Goal: Task Accomplishment & Management: Use online tool/utility

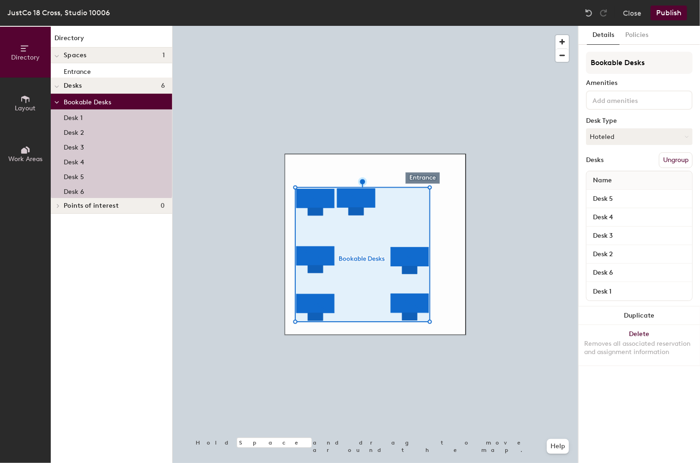
click at [670, 158] on button "Ungroup" at bounding box center [676, 160] width 34 height 16
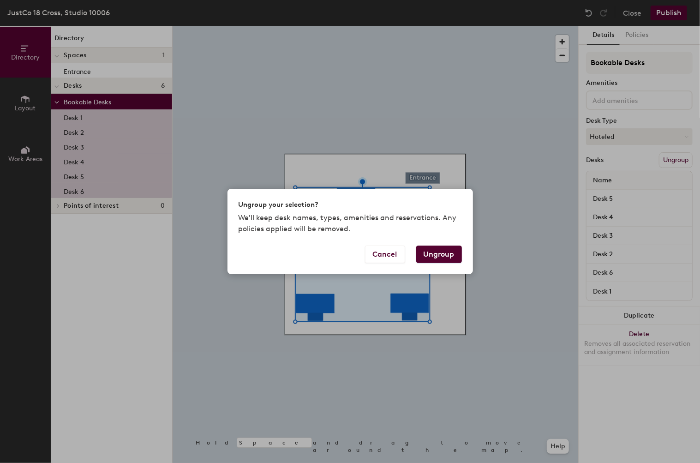
click at [447, 251] on button "Ungroup" at bounding box center [439, 254] width 46 height 18
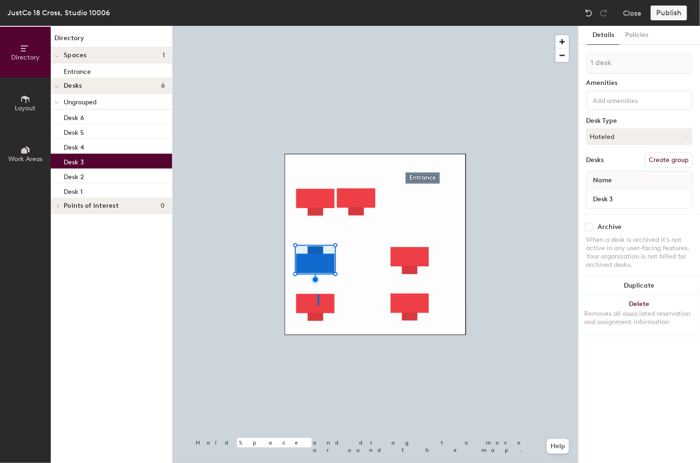
click at [317, 26] on div at bounding box center [376, 26] width 406 height 0
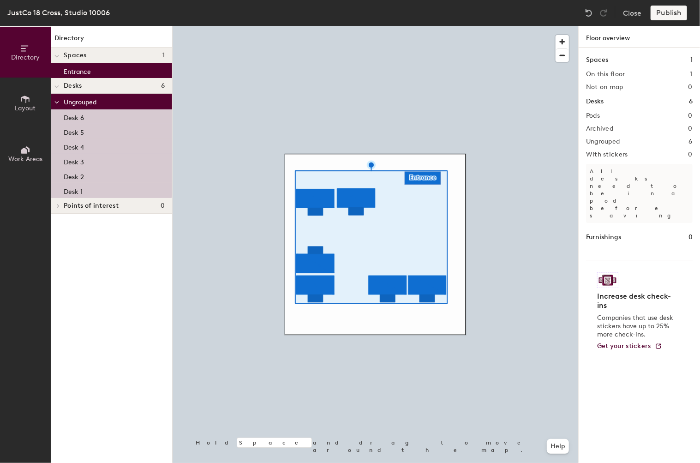
click at [341, 26] on div at bounding box center [376, 26] width 406 height 0
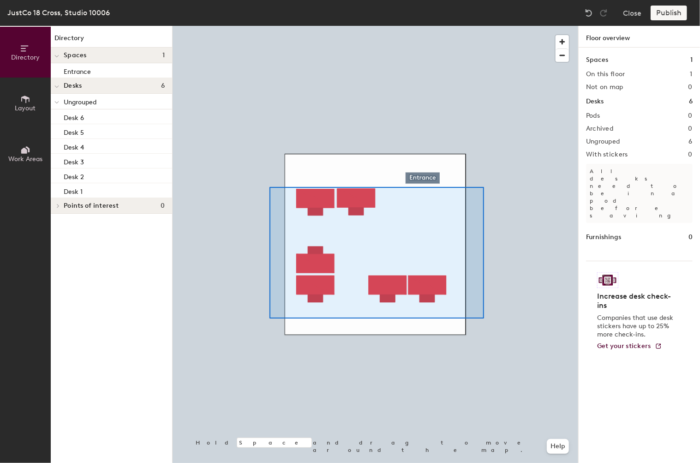
click at [269, 26] on div at bounding box center [376, 26] width 406 height 0
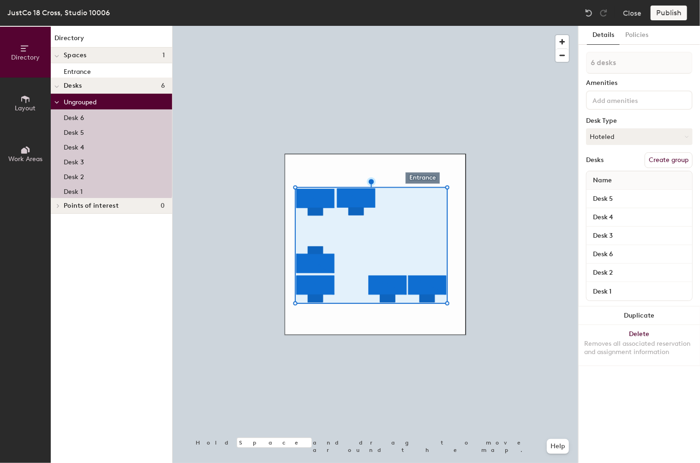
click at [665, 155] on button "Create group" at bounding box center [669, 160] width 48 height 16
click at [547, 56] on div "Directory Layout Work Areas Directory Spaces 1 Entrance Desks 6 Pod 1 Desk 1 De…" at bounding box center [350, 244] width 700 height 437
type input "Bookable desks"
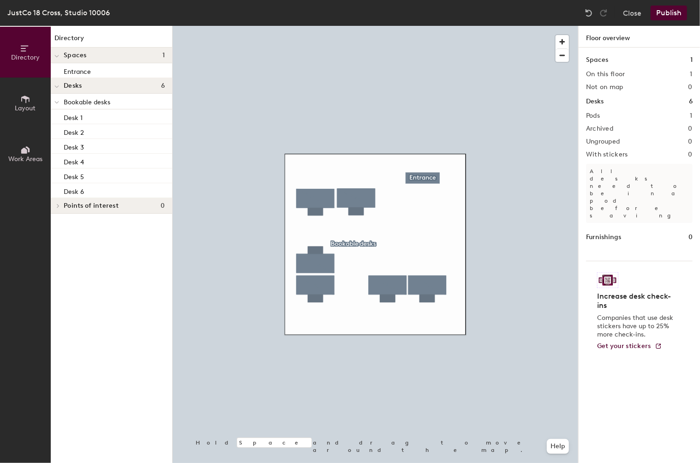
click at [24, 102] on icon at bounding box center [25, 99] width 10 height 10
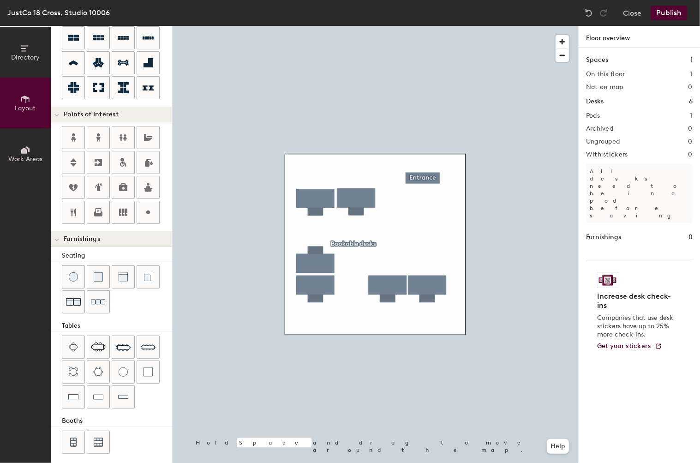
scroll to position [118, 0]
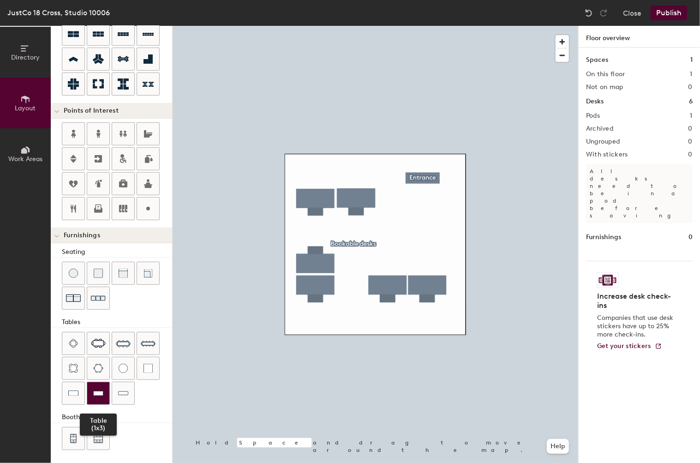
click at [105, 387] on div at bounding box center [98, 393] width 22 height 22
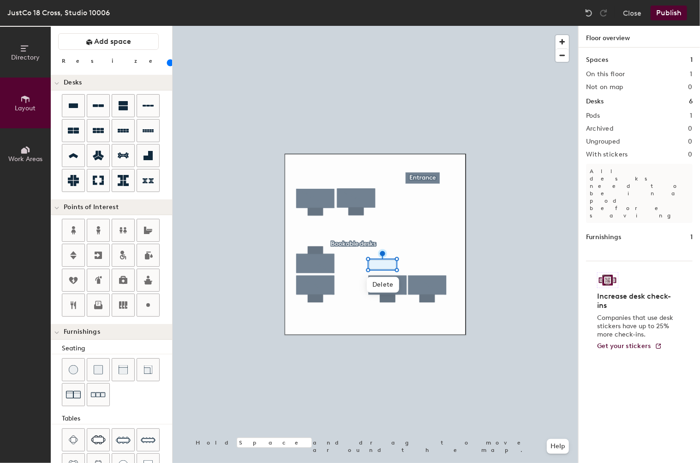
scroll to position [0, 0]
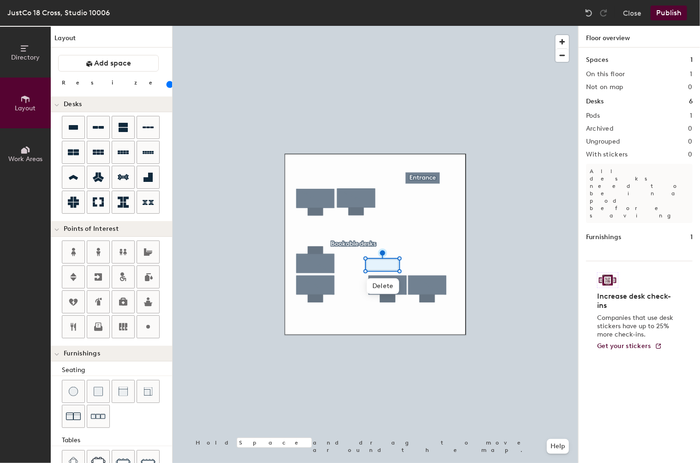
click at [167, 86] on input "range" at bounding box center [167, 84] width 0 height 7
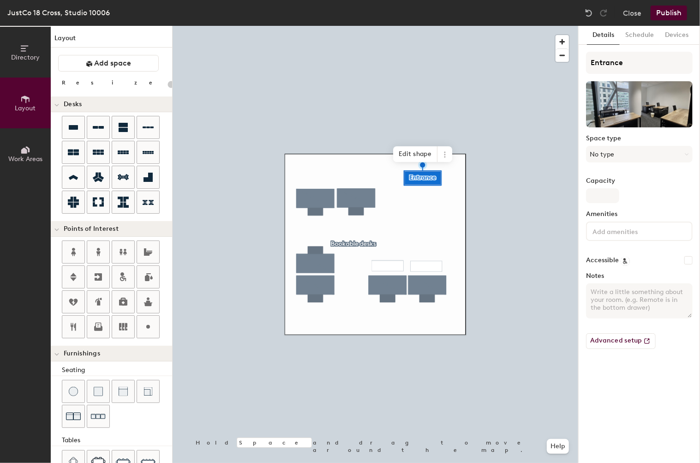
click at [668, 12] on button "Publish" at bounding box center [669, 13] width 36 height 15
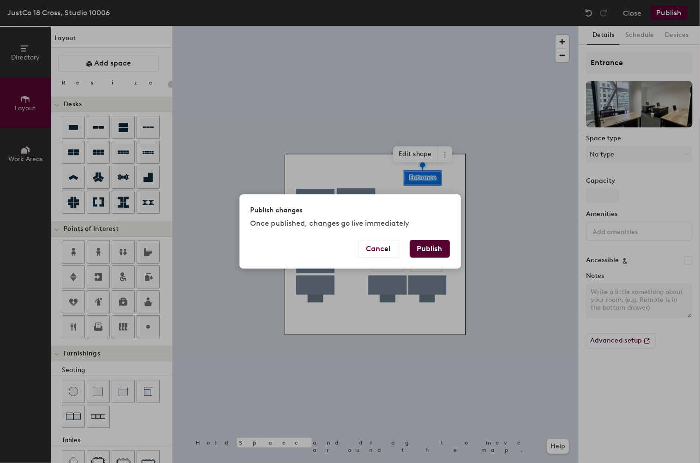
click at [437, 245] on button "Publish" at bounding box center [430, 249] width 40 height 18
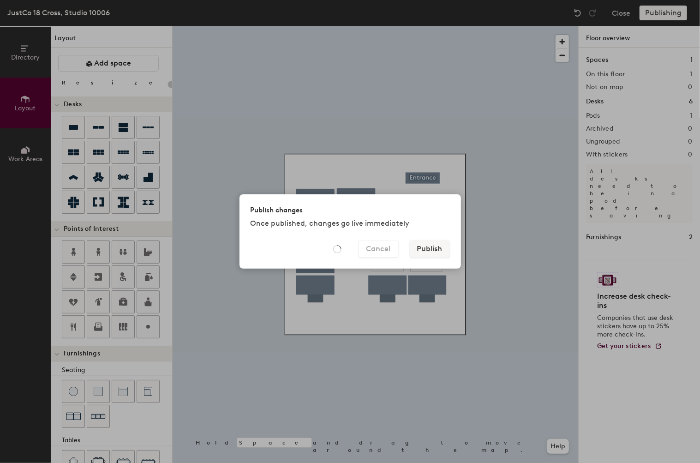
type input "20"
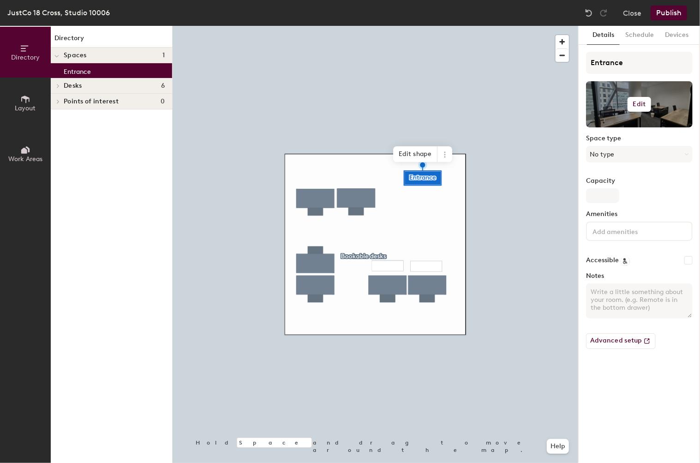
click at [672, 113] on div at bounding box center [639, 104] width 107 height 46
click at [636, 103] on h6 "Edit" at bounding box center [639, 104] width 13 height 7
click at [623, 131] on input "file" at bounding box center [647, 131] width 106 height 14
click at [639, 102] on h6 "Edit" at bounding box center [639, 104] width 13 height 7
click at [621, 127] on input "file" at bounding box center [647, 131] width 106 height 14
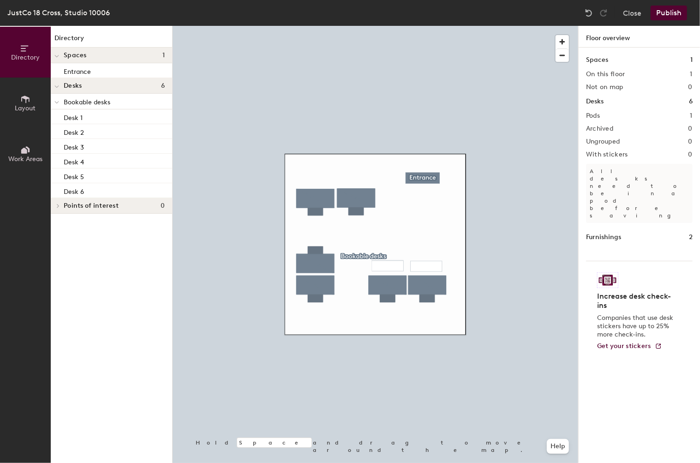
click at [682, 117] on div "Pods 1" at bounding box center [639, 115] width 107 height 7
click at [690, 114] on h2 "1" at bounding box center [691, 115] width 2 height 7
click at [692, 114] on h2 "1" at bounding box center [691, 115] width 2 height 7
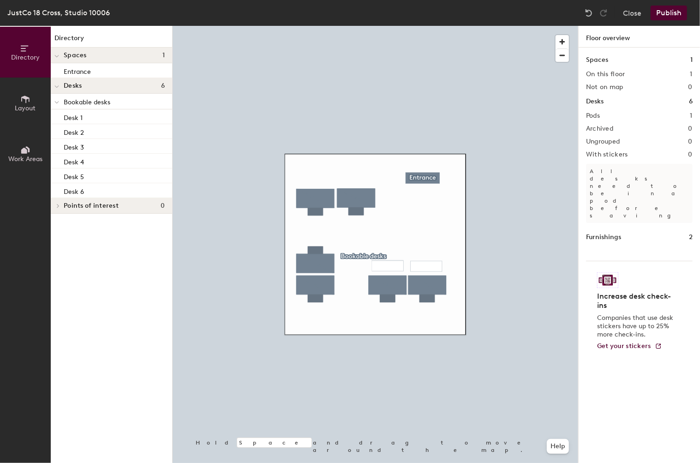
click at [36, 103] on button "Layout" at bounding box center [25, 103] width 51 height 51
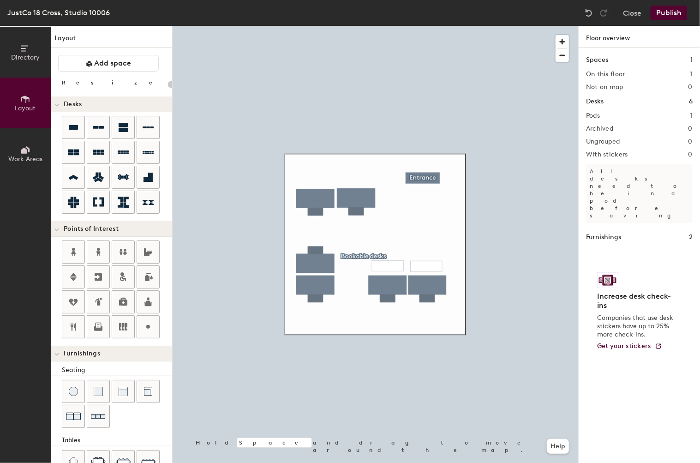
click at [24, 152] on icon at bounding box center [24, 151] width 6 height 6
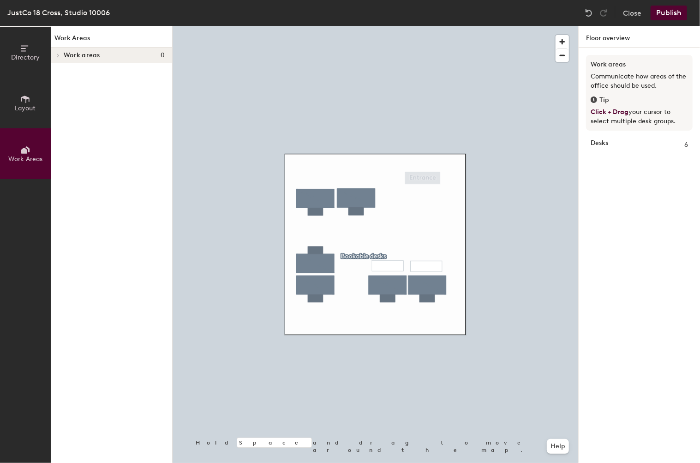
click at [26, 99] on icon at bounding box center [25, 99] width 8 height 7
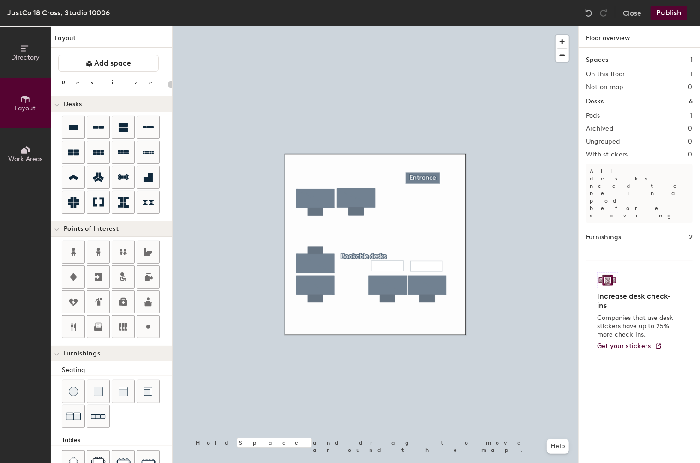
click at [668, 9] on button "Publish" at bounding box center [669, 13] width 36 height 15
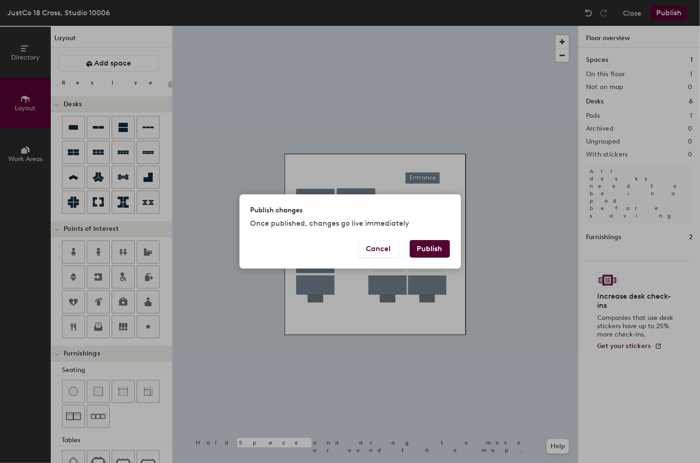
click at [430, 246] on button "Publish" at bounding box center [430, 249] width 40 height 18
type input "20"
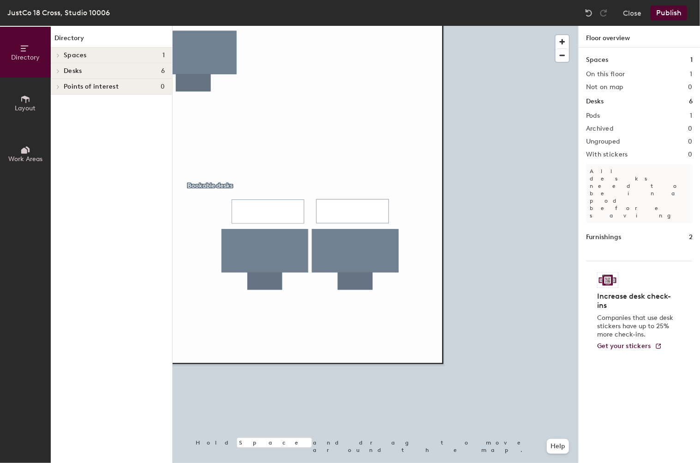
click at [667, 17] on button "Publish" at bounding box center [669, 13] width 36 height 15
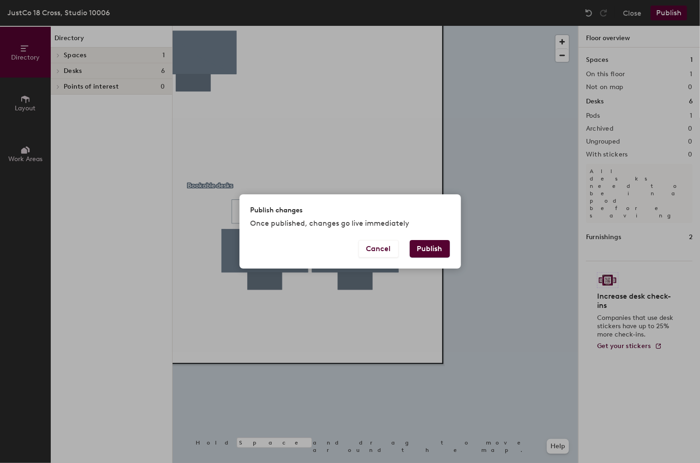
click at [446, 250] on button "Publish" at bounding box center [430, 249] width 40 height 18
